Goal: Task Accomplishment & Management: Use online tool/utility

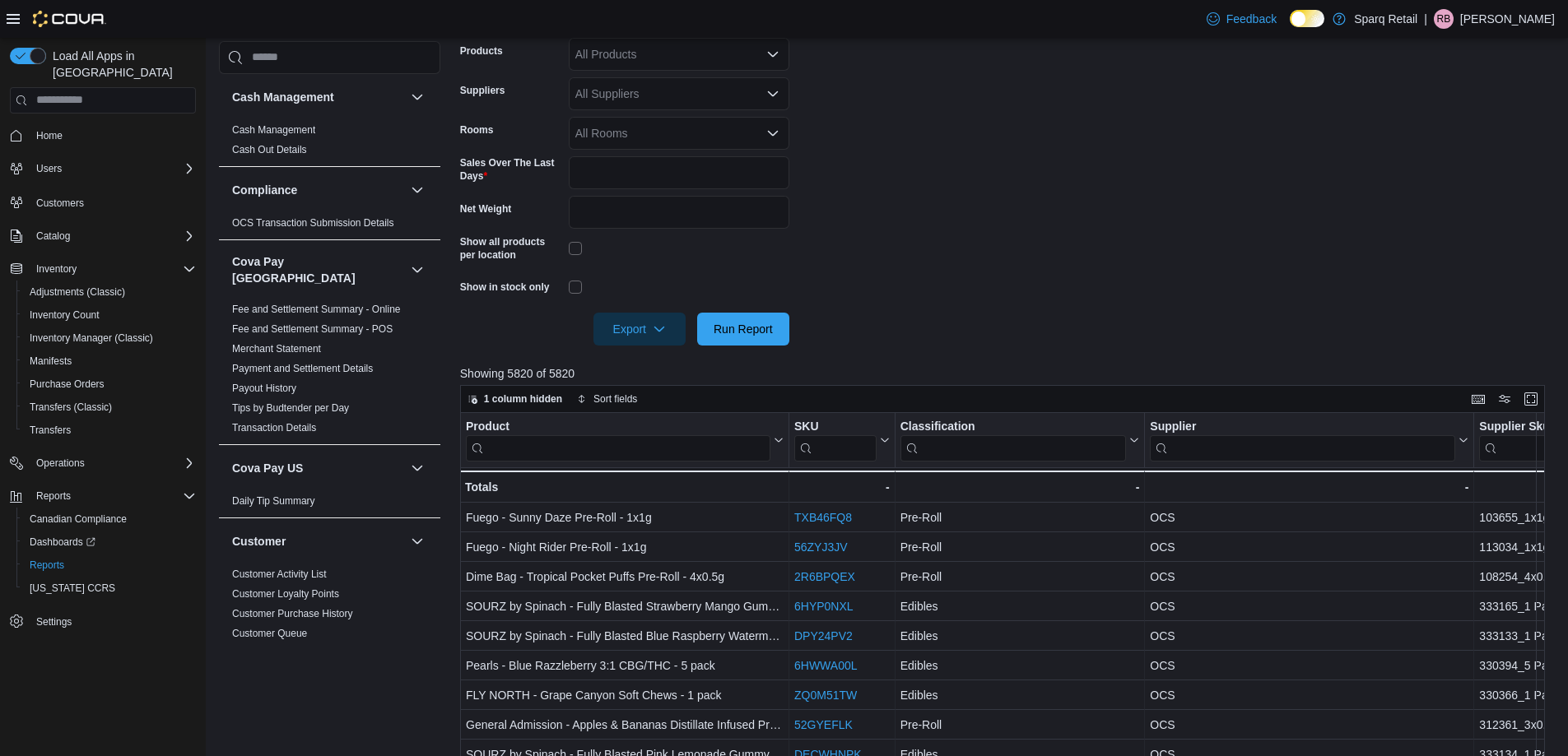
scroll to position [823, 0]
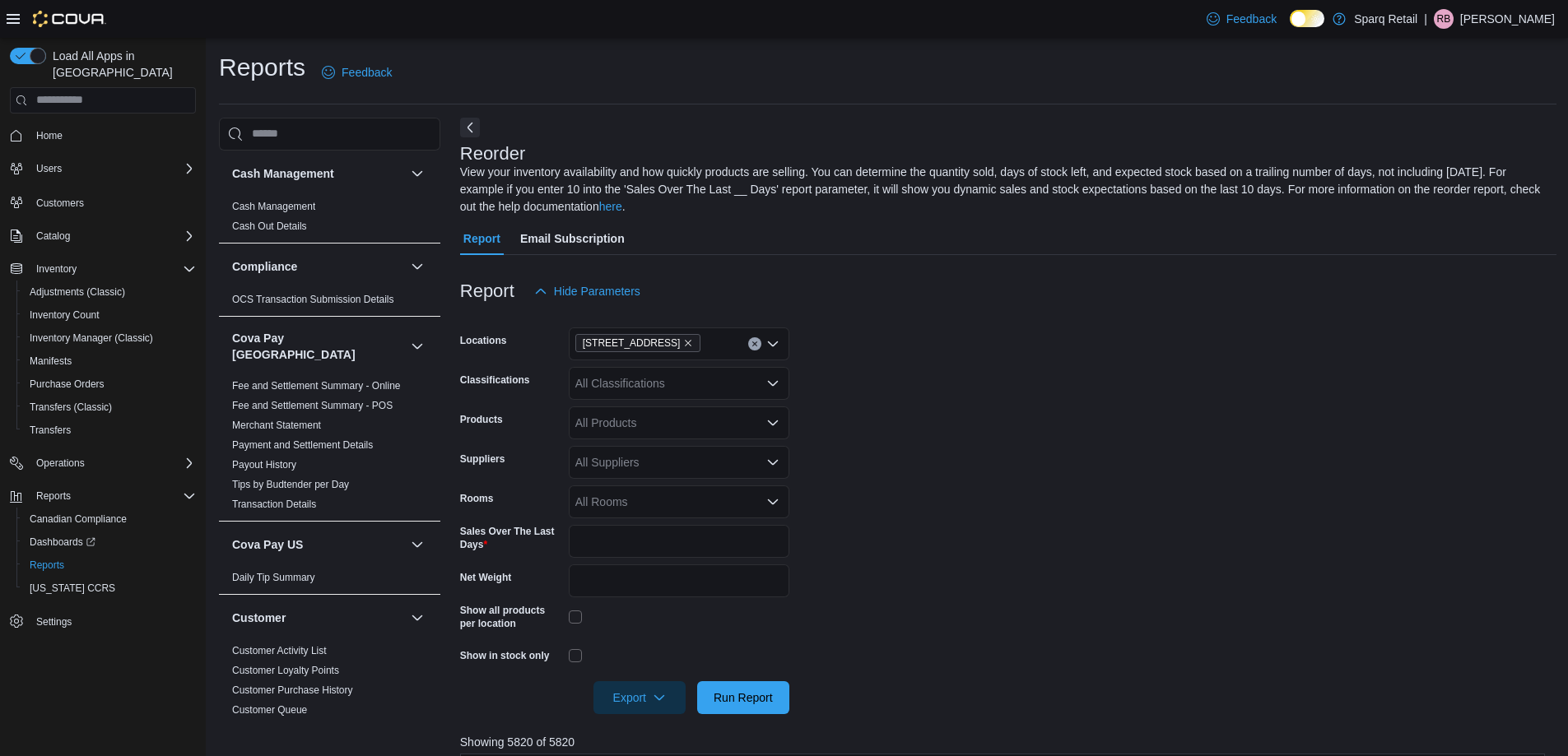
click at [698, 350] on div "[STREET_ADDRESS]" at bounding box center [680, 344] width 221 height 33
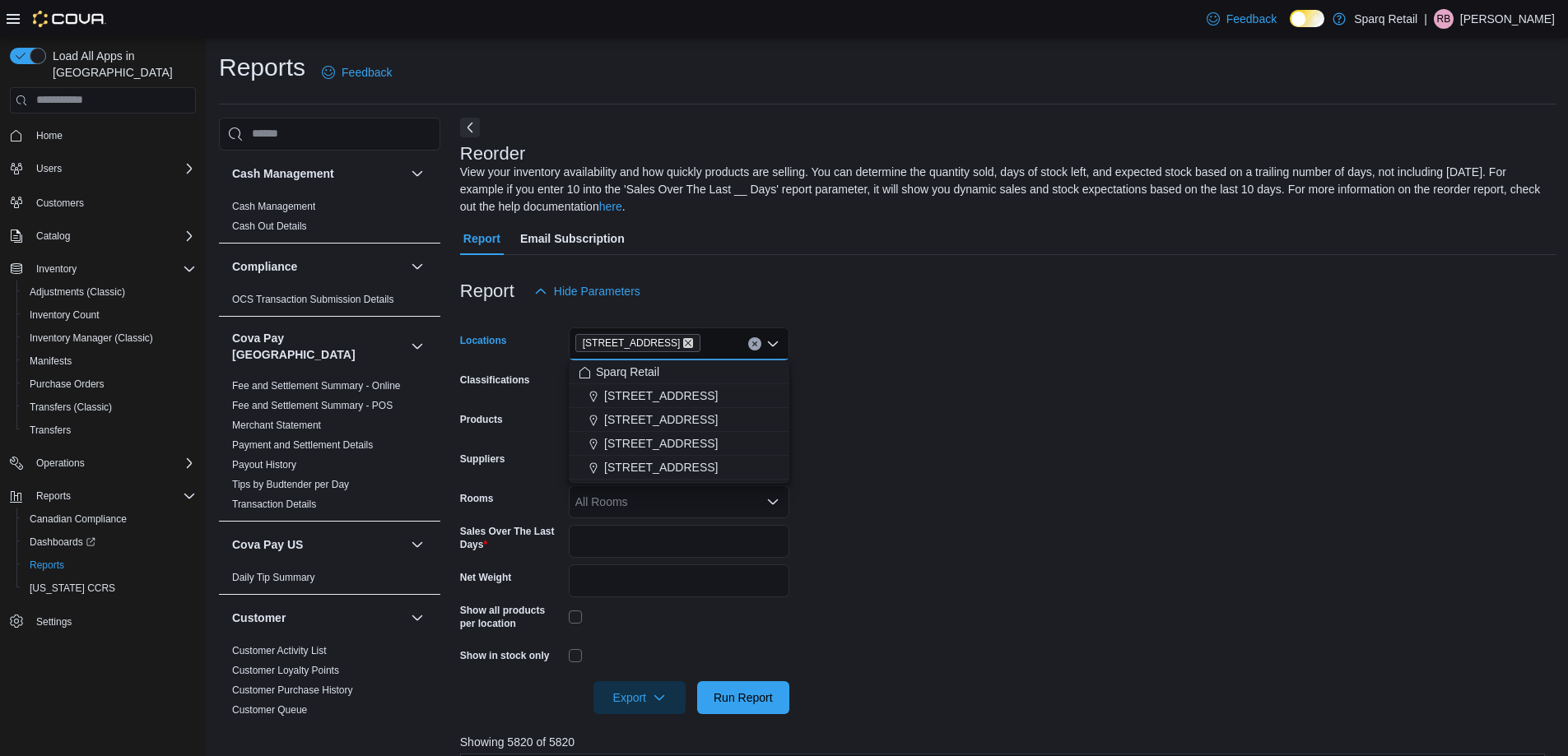
click at [686, 344] on icon "Remove 24-809 Chemong Rd. from selection in this group" at bounding box center [688, 343] width 9 height 9
click at [674, 461] on span "[STREET_ADDRESS]" at bounding box center [661, 467] width 113 height 16
click at [758, 701] on span "Run Report" at bounding box center [743, 697] width 59 height 16
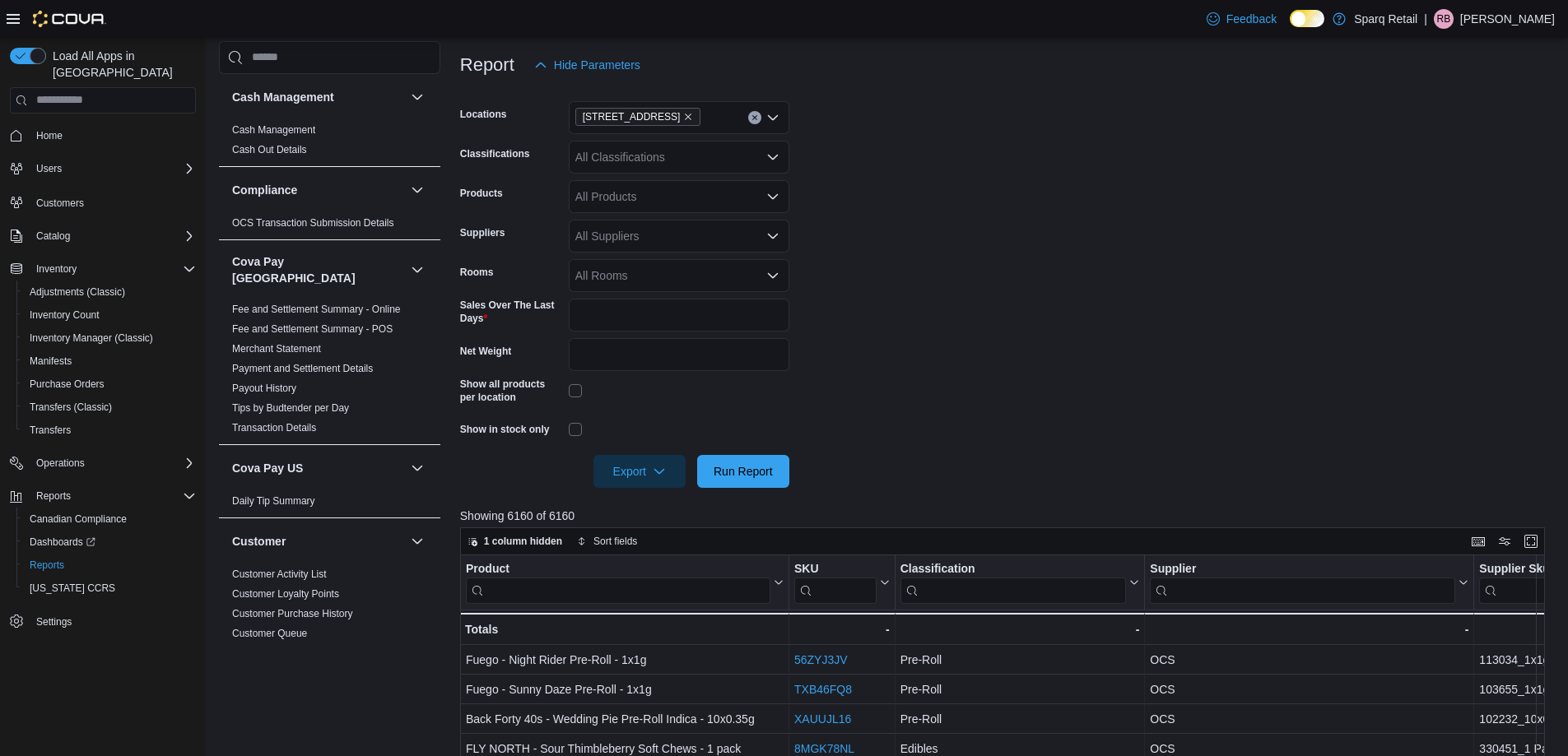
scroll to position [247, 0]
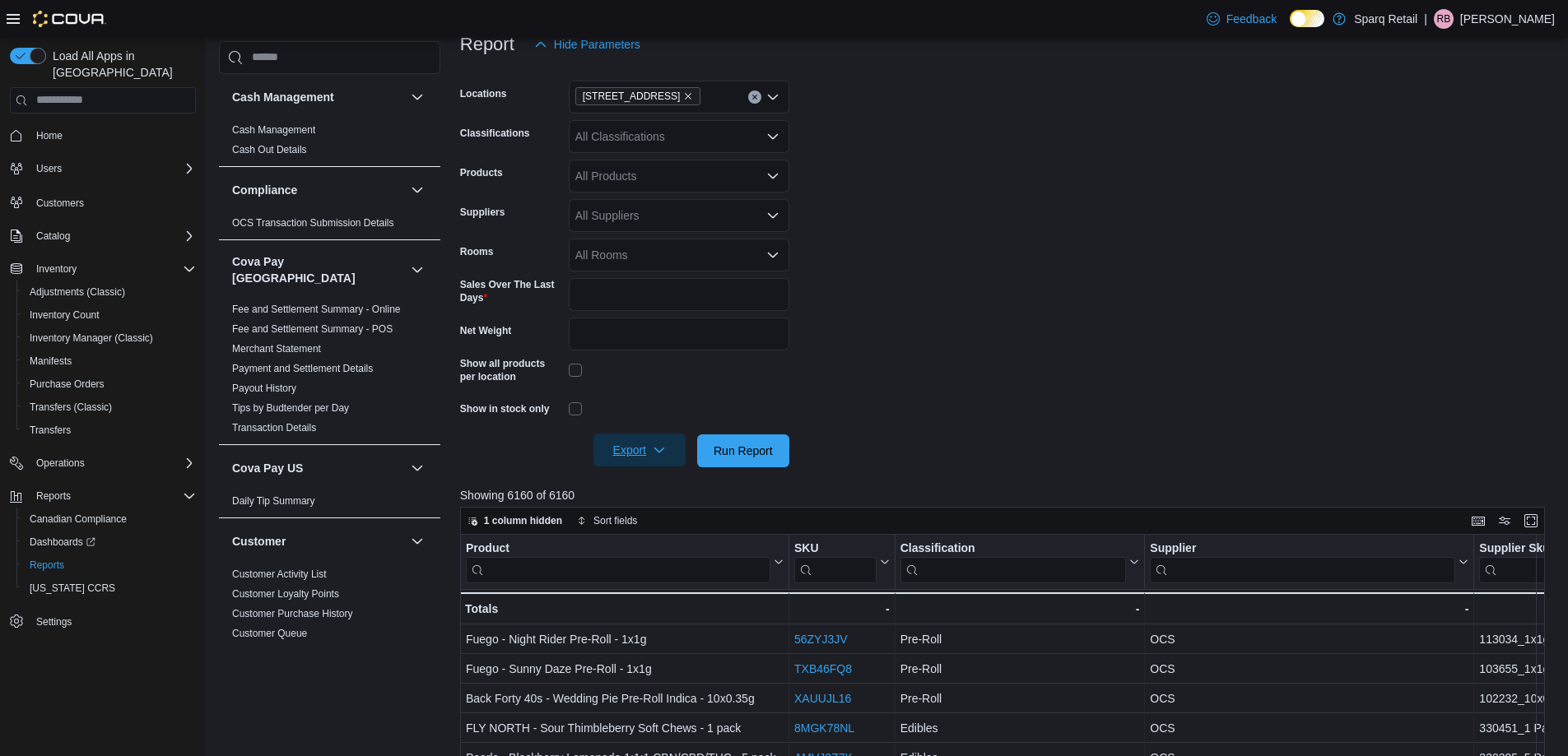
click at [630, 466] on div "Report Hide Parameters Locations 340 Charlotte Street Classifications All Class…" at bounding box center [1007, 560] width 1096 height 1103
click at [619, 451] on span "Export" at bounding box center [639, 450] width 73 height 33
click at [634, 482] on span "Export to Excel" at bounding box center [642, 484] width 74 height 13
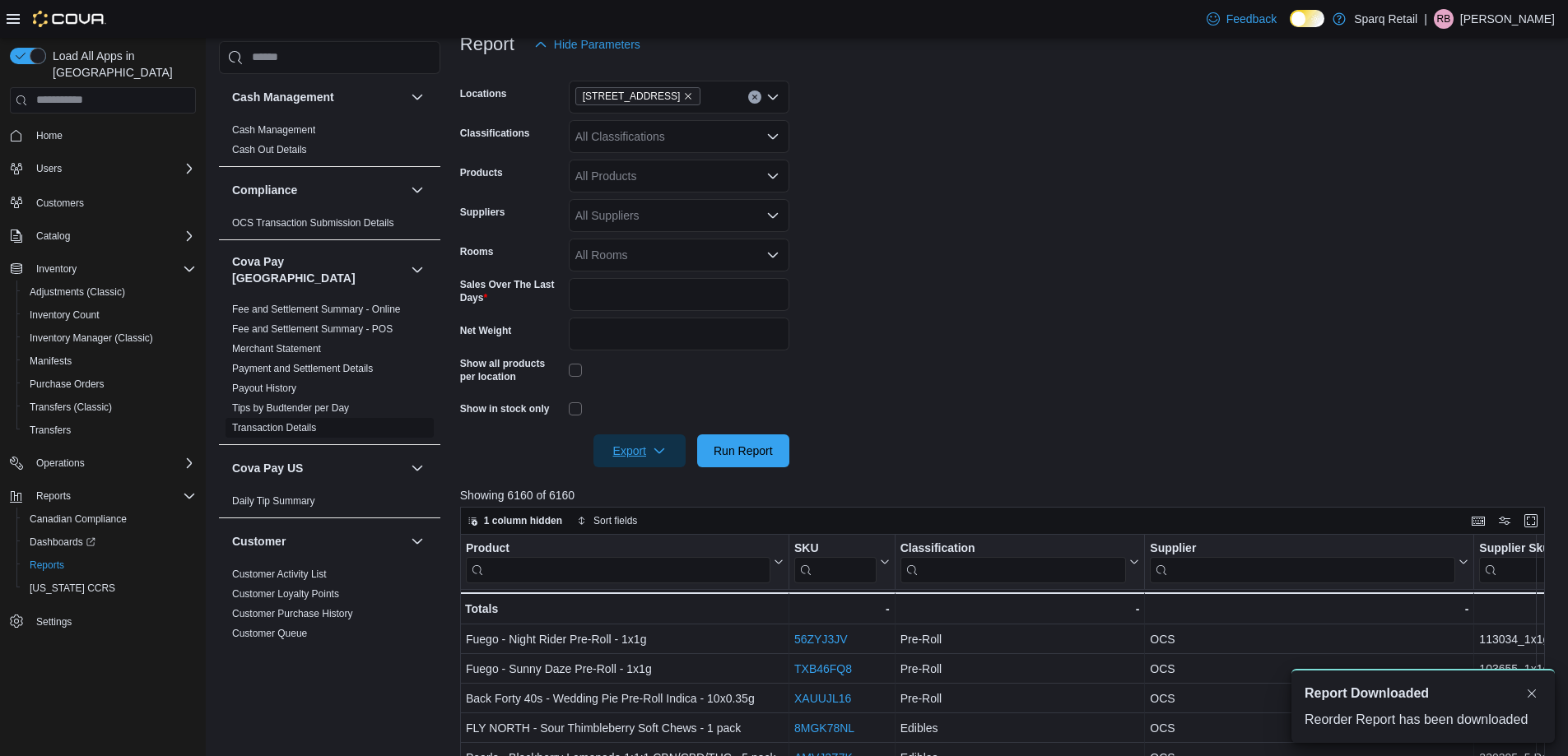
scroll to position [0, 0]
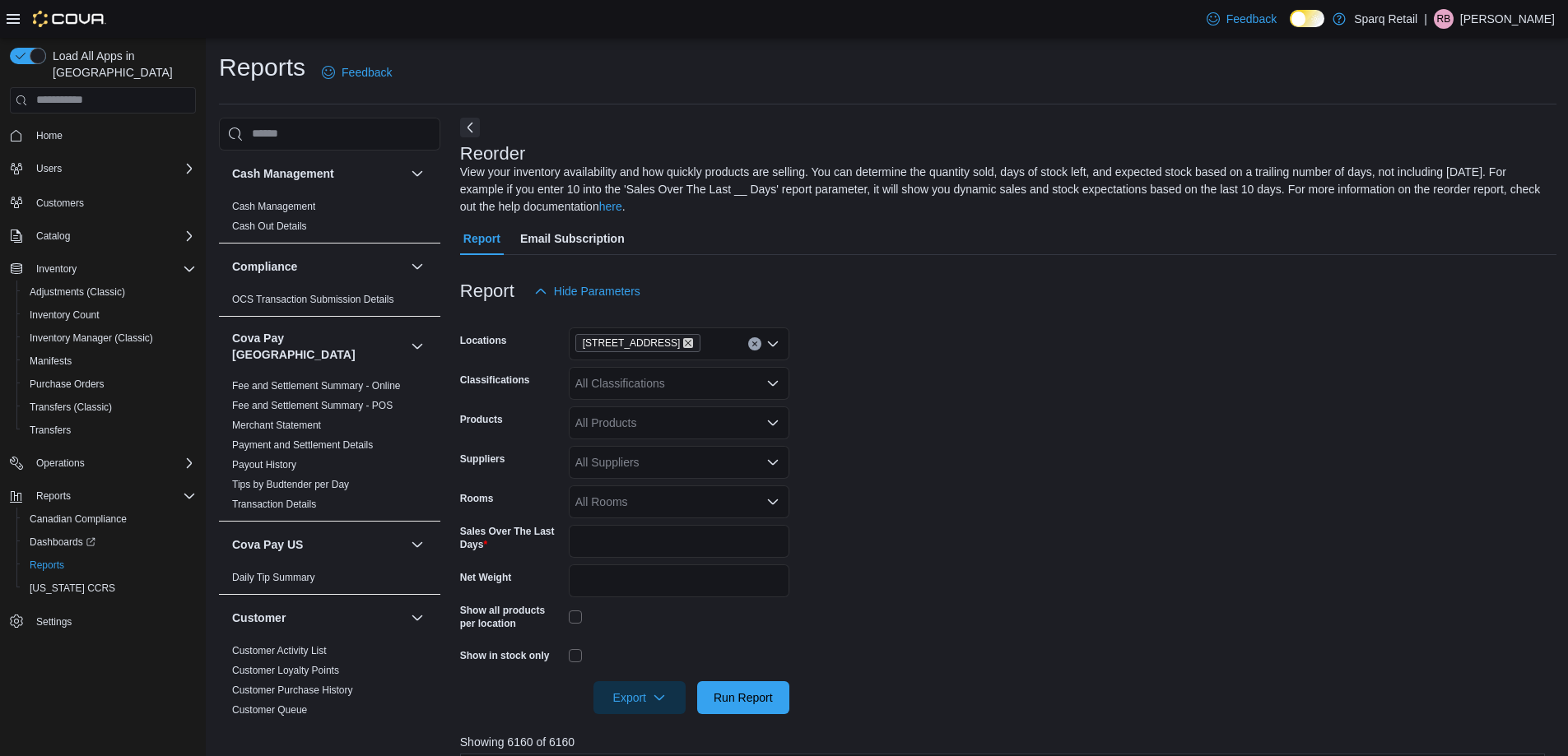
click at [683, 343] on icon "Remove 340 Charlotte Street from selection in this group" at bounding box center [688, 343] width 9 height 9
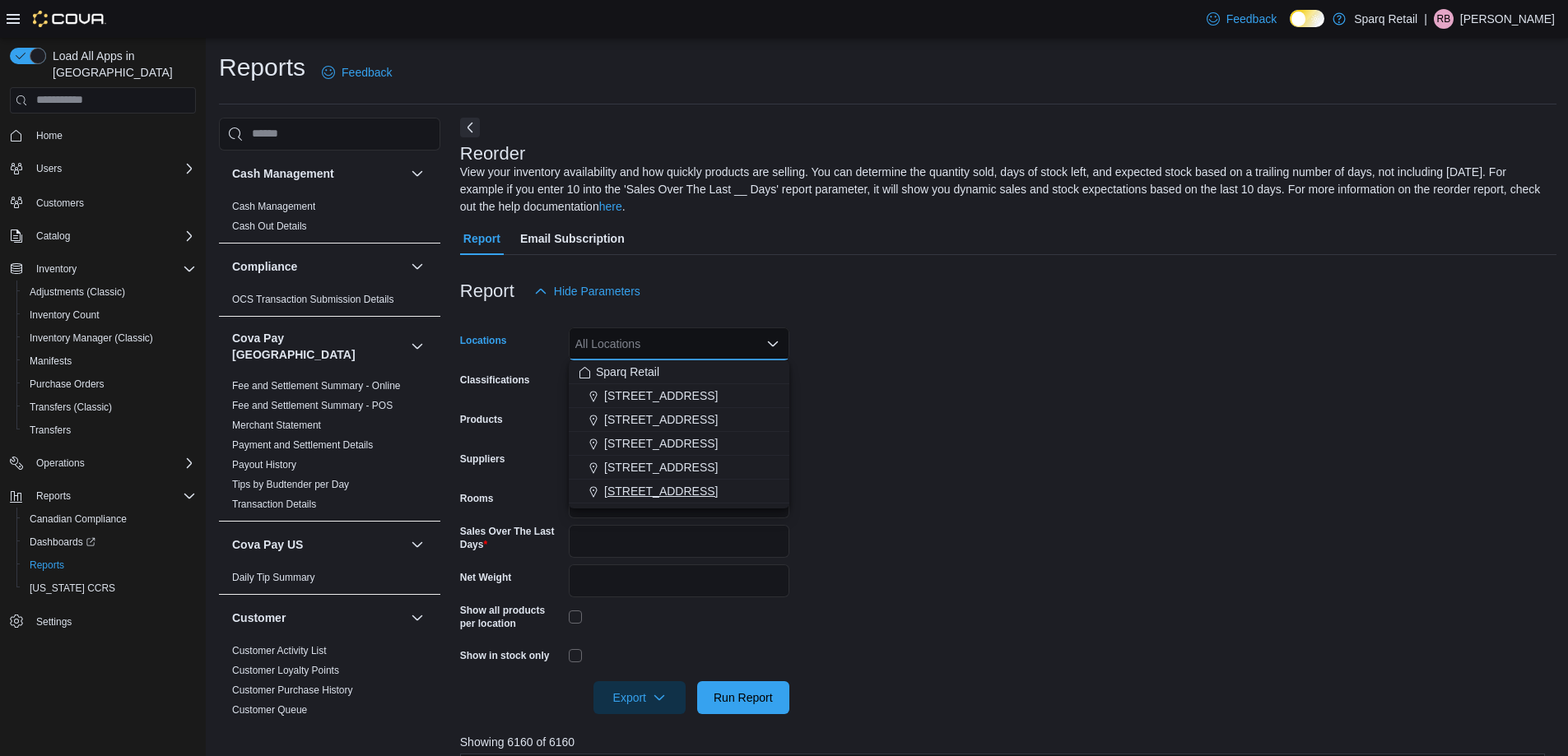
click at [678, 482] on button "[STREET_ADDRESS]" at bounding box center [680, 491] width 221 height 24
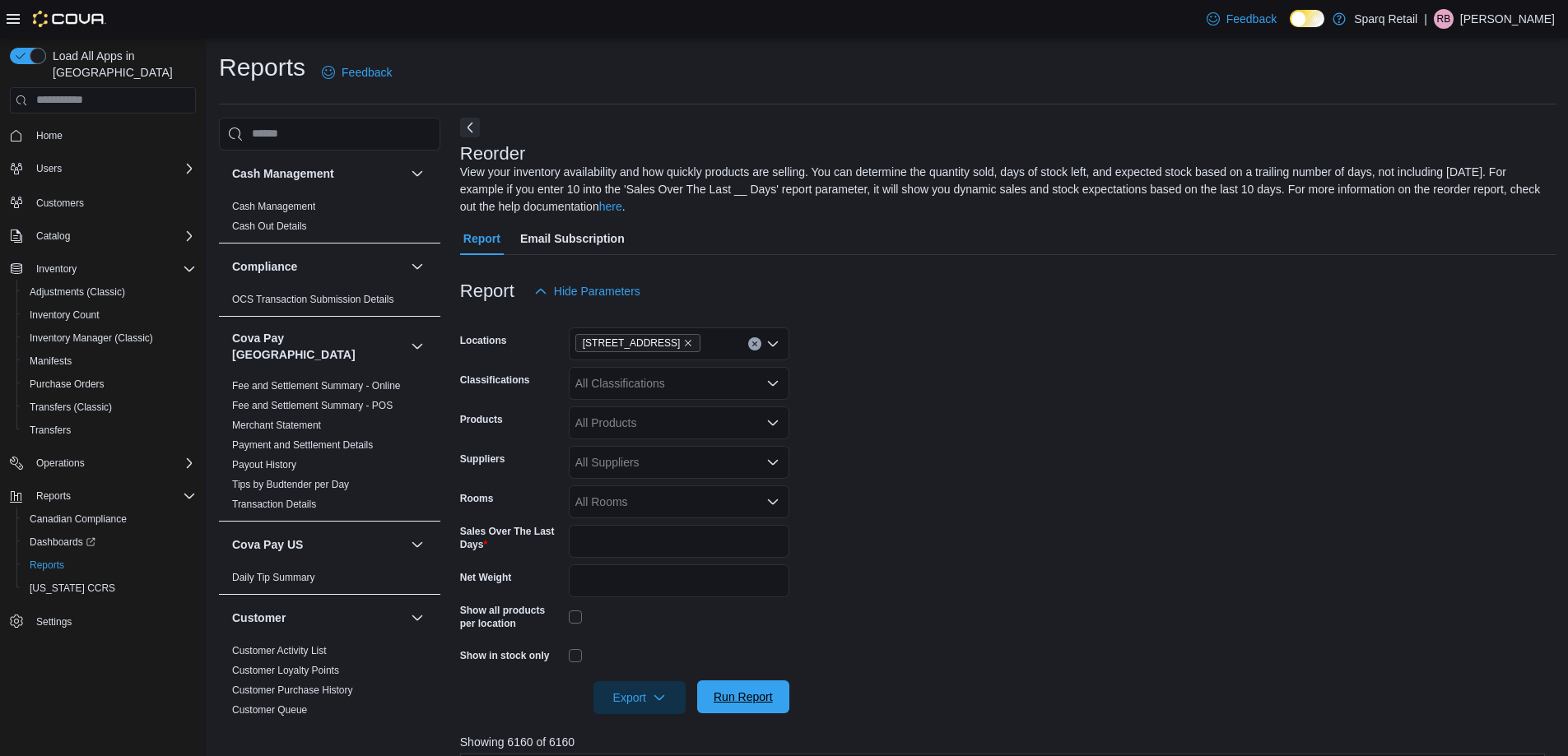
click at [763, 699] on span "Run Report" at bounding box center [743, 697] width 59 height 16
click at [629, 689] on span "Export" at bounding box center [639, 697] width 73 height 33
click at [612, 596] on span "Export to Excel" at bounding box center [642, 599] width 74 height 13
